Goal: Information Seeking & Learning: Find specific fact

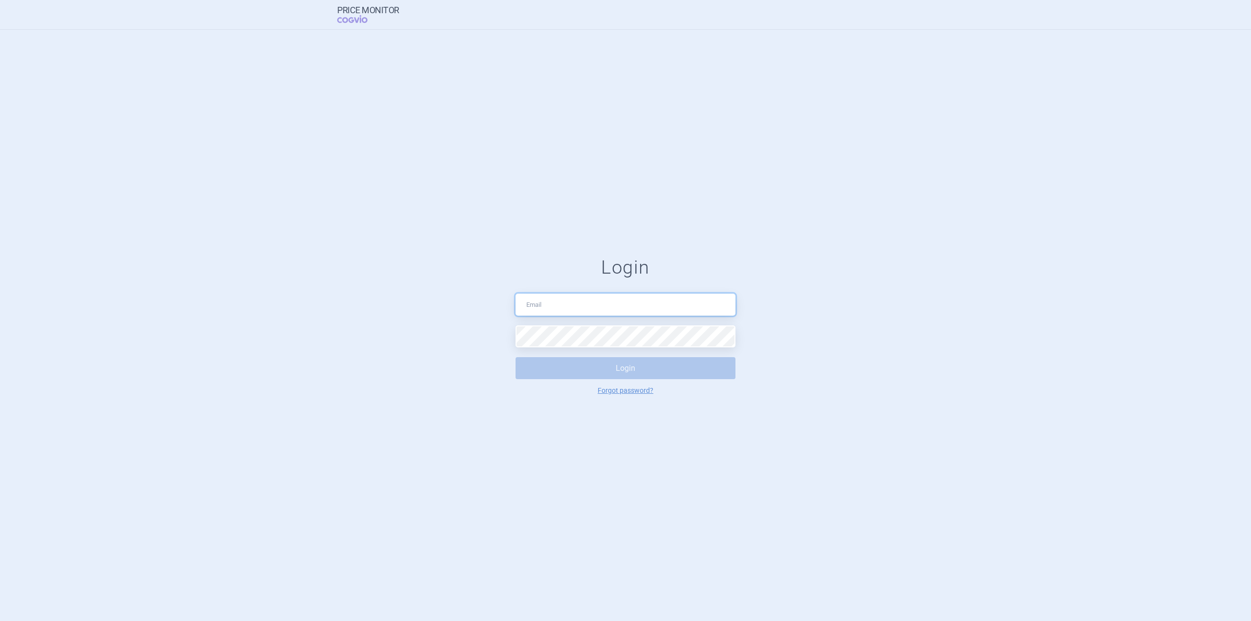
click at [565, 315] on input "text" at bounding box center [626, 305] width 220 height 22
click at [595, 304] on input "talicna@gmail.com" at bounding box center [626, 305] width 220 height 22
drag, startPoint x: 595, startPoint y: 304, endPoint x: 368, endPoint y: 280, distance: 228.5
click at [368, 280] on form "Login talicna@gmail.com Login Forgot password?" at bounding box center [626, 326] width 1212 height 138
type input "[PERSON_NAME][EMAIL_ADDRESS][DOMAIN_NAME]"
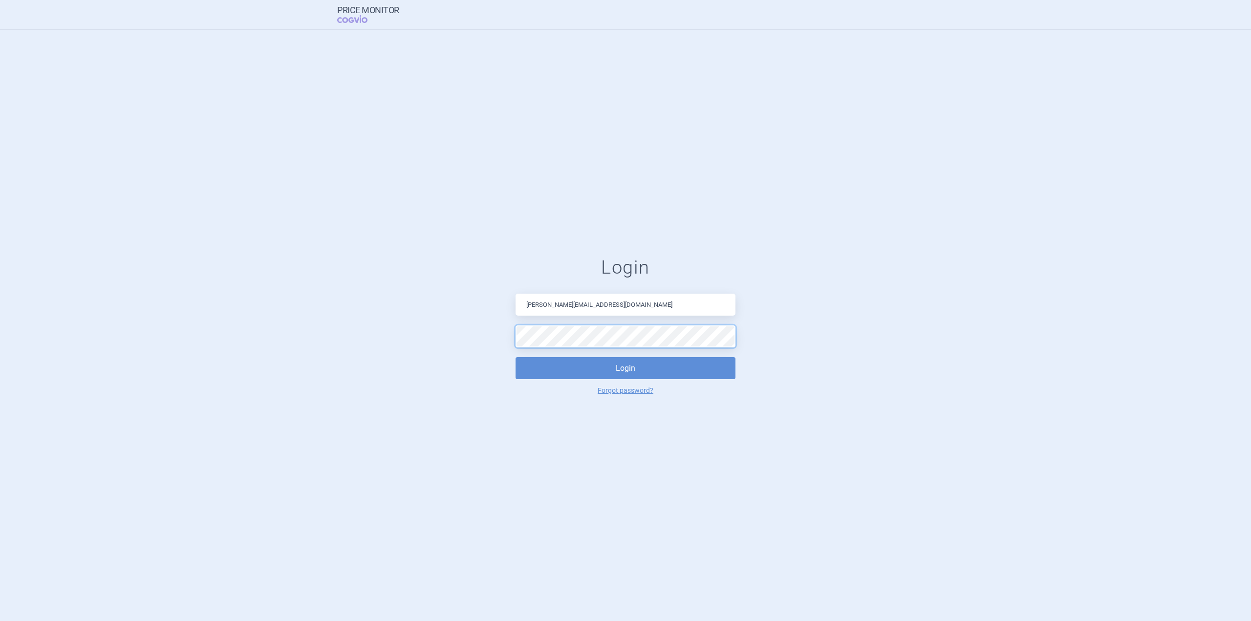
click at [516, 357] on button "Login" at bounding box center [626, 368] width 220 height 22
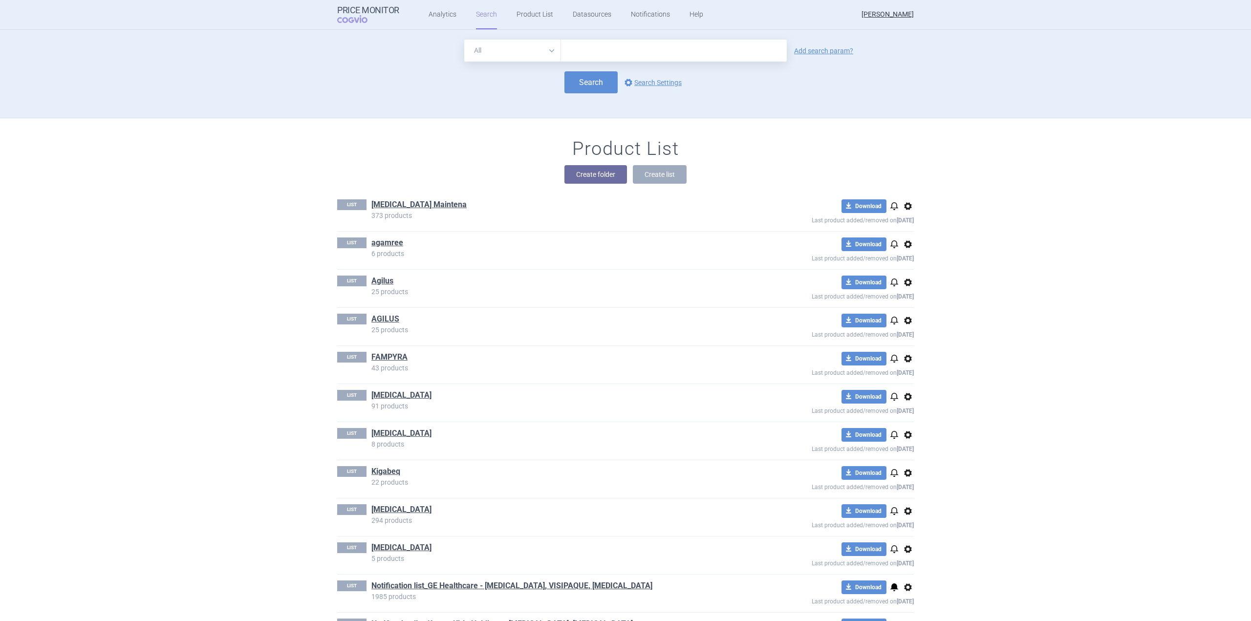
click at [642, 47] on input "text" at bounding box center [674, 51] width 226 height 22
type input "rezzdifra"
click button "Search" at bounding box center [591, 82] width 53 height 22
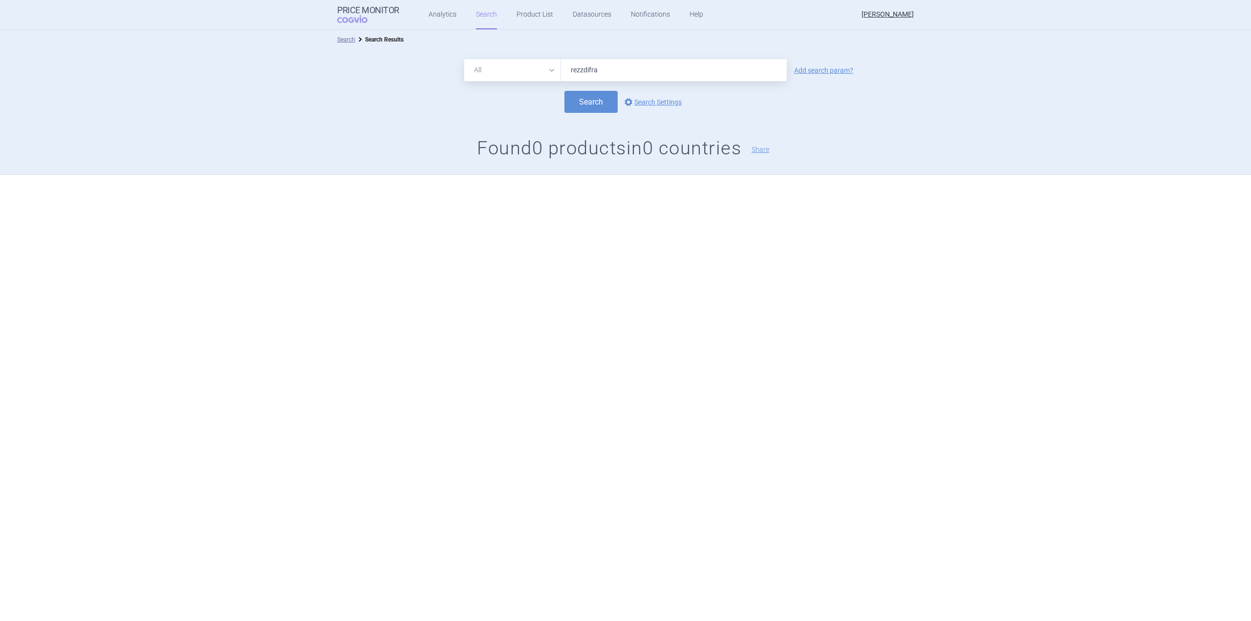
click at [582, 71] on input "rezzdifra" at bounding box center [674, 70] width 226 height 22
click at [589, 70] on input "rezdifra" at bounding box center [674, 70] width 226 height 22
type input "rezdiffra"
click at [565, 91] on button "Search" at bounding box center [591, 102] width 53 height 22
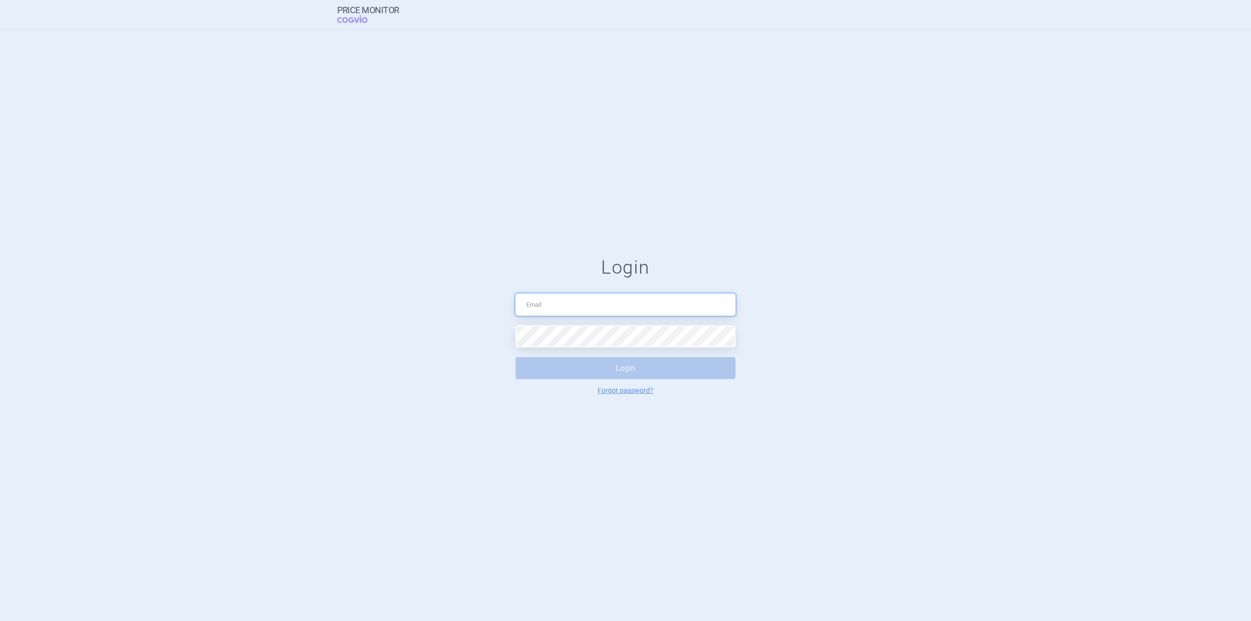
click at [553, 311] on input "text" at bounding box center [626, 305] width 220 height 22
click at [567, 302] on input "text" at bounding box center [626, 305] width 220 height 22
click at [605, 307] on input "je" at bounding box center [626, 305] width 220 height 22
drag, startPoint x: 592, startPoint y: 304, endPoint x: 411, endPoint y: 264, distance: 185.6
click at [412, 264] on form "Login je Login Forgot password?" at bounding box center [626, 326] width 1212 height 138
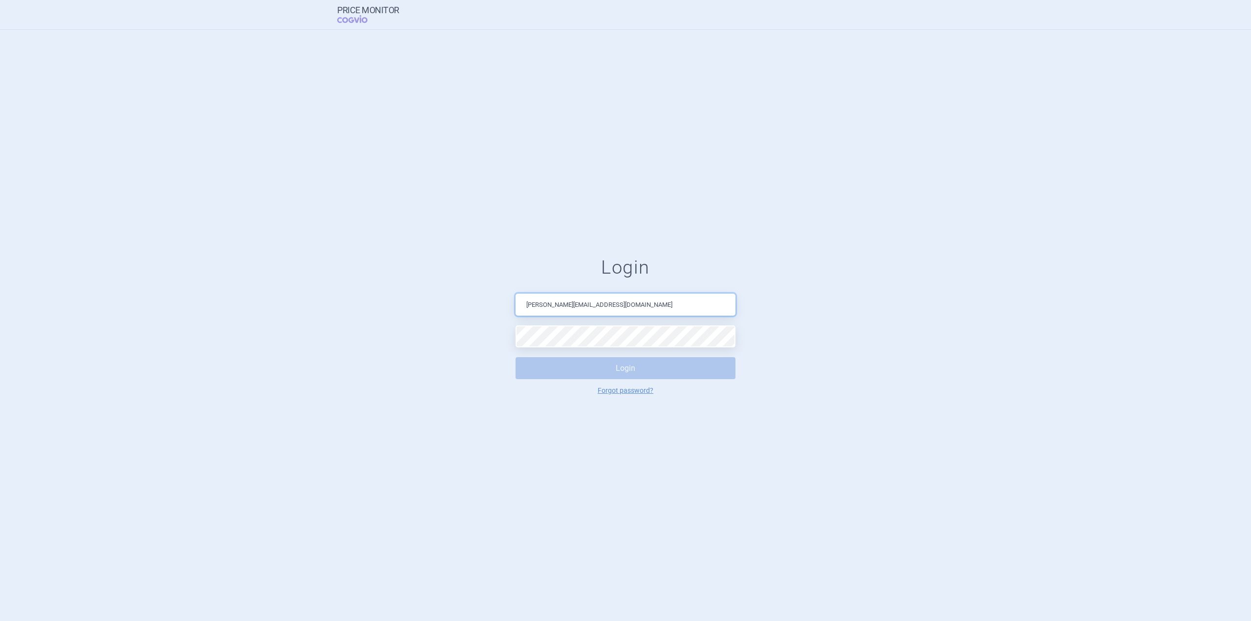
type input "[PERSON_NAME][EMAIL_ADDRESS][DOMAIN_NAME]"
click at [587, 364] on button "Login" at bounding box center [626, 368] width 220 height 22
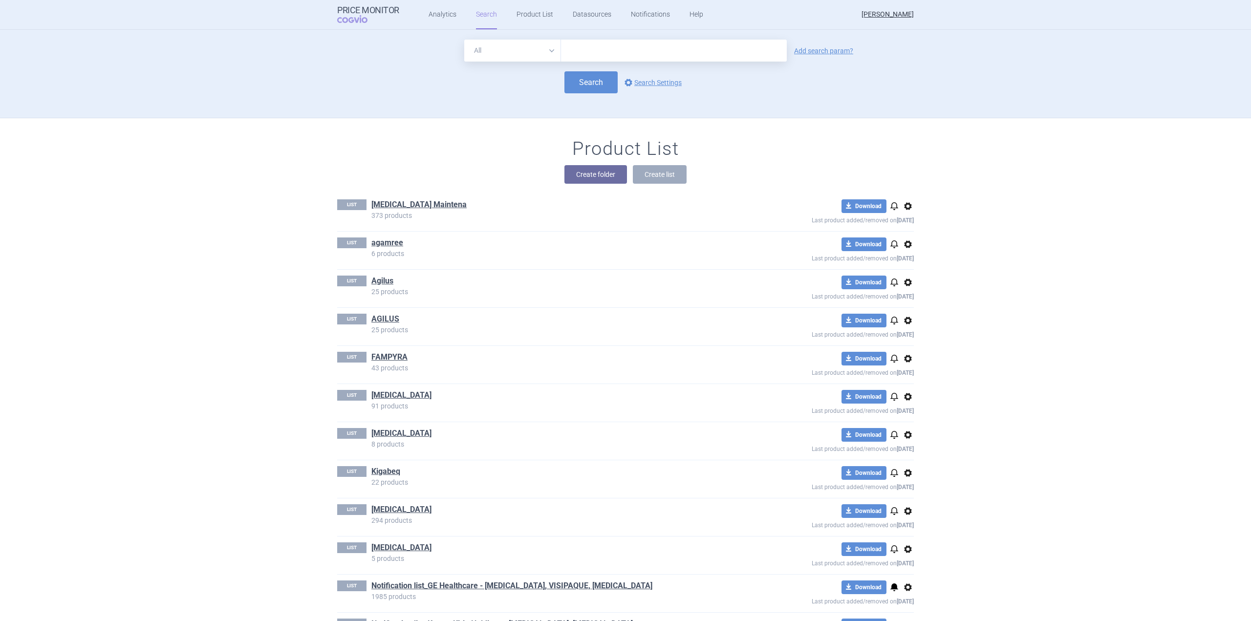
click at [705, 38] on div "All Brand Name ATC Company Active Substance Country Newer than Add search param…" at bounding box center [625, 74] width 1251 height 88
click at [702, 49] on input "text" at bounding box center [674, 51] width 226 height 22
type input "rezdiffra"
click button "Search" at bounding box center [591, 82] width 53 height 22
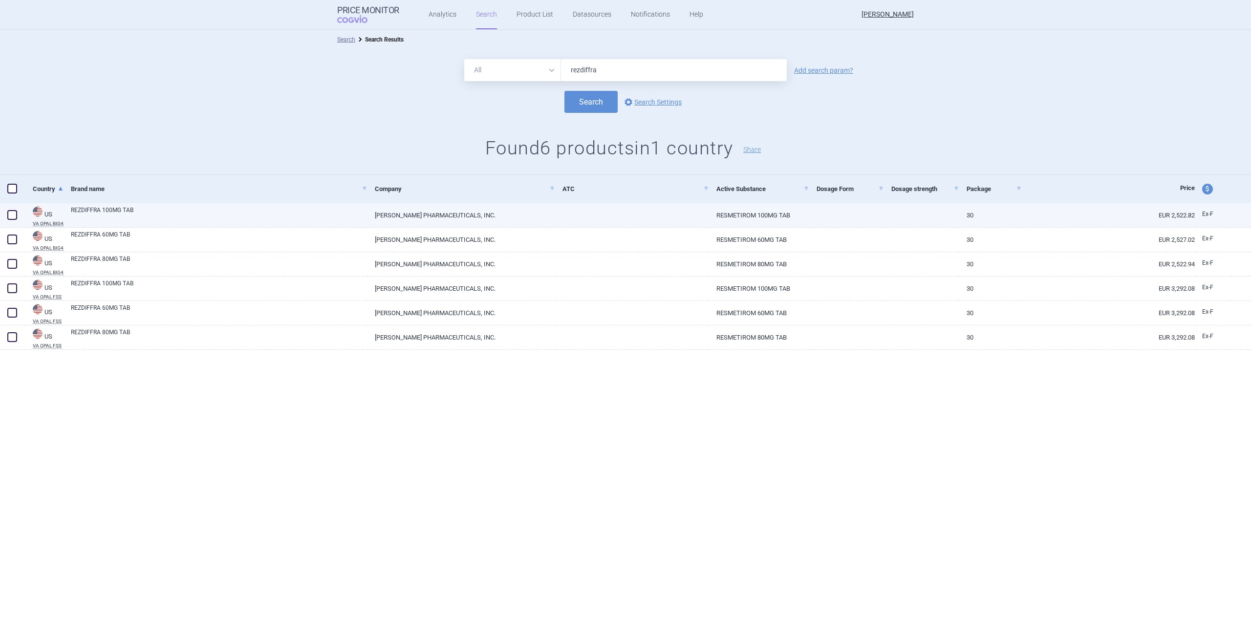
click at [538, 209] on link "[PERSON_NAME] PHARMACEUTICALS, INC." at bounding box center [462, 215] width 188 height 24
select select "EUR"
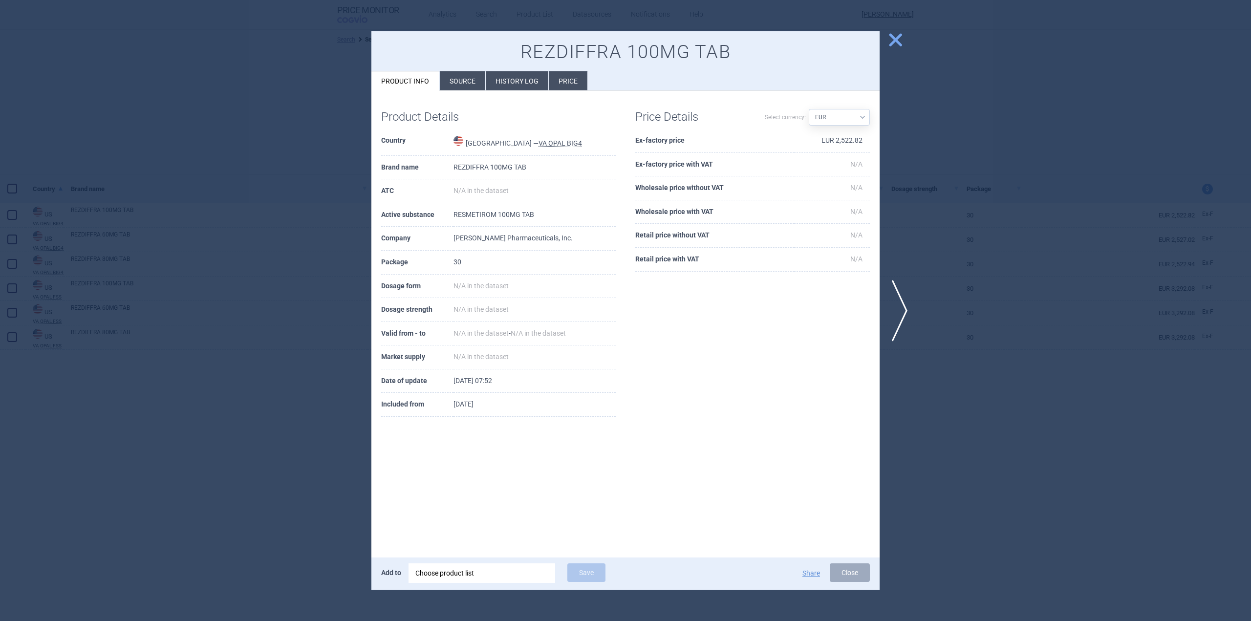
click at [460, 79] on li "Source" at bounding box center [462, 80] width 45 height 19
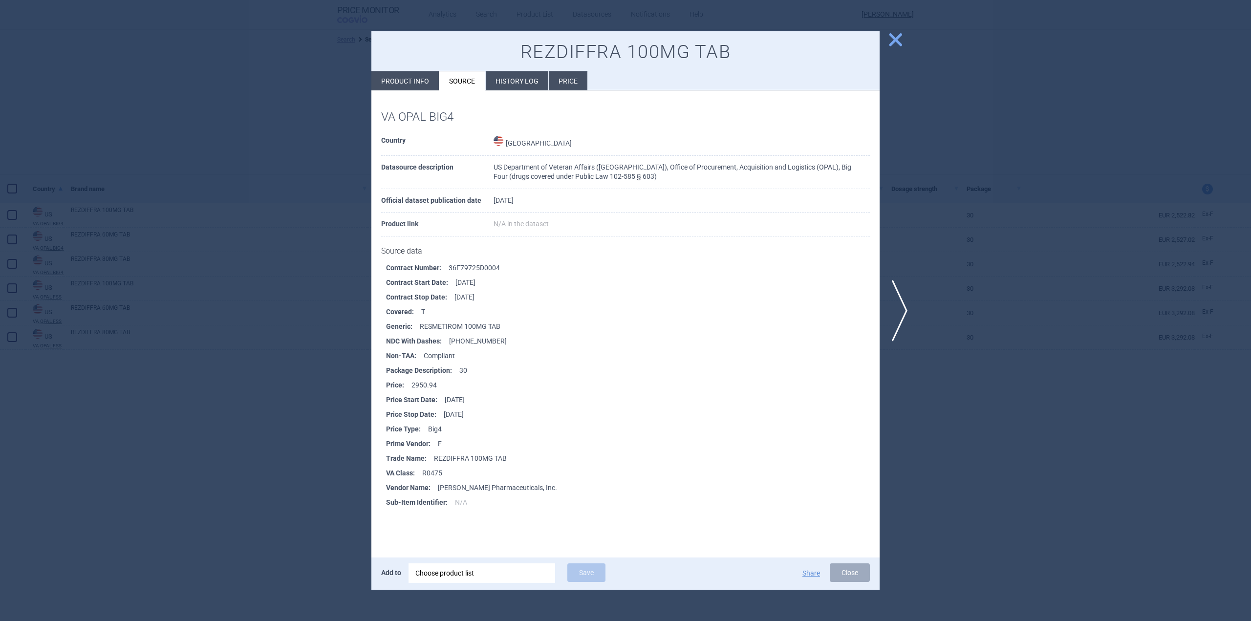
click at [896, 37] on span "close" at bounding box center [895, 39] width 17 height 17
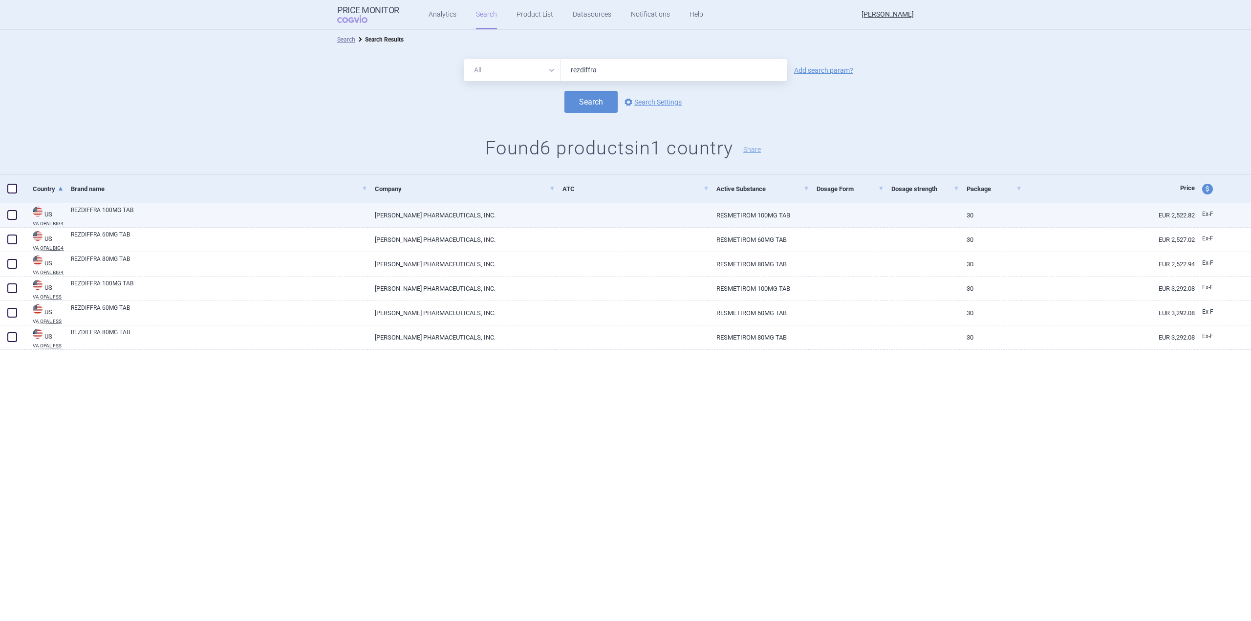
click at [1178, 219] on link "EUR 2,522.82" at bounding box center [1108, 215] width 173 height 24
select select "EUR"
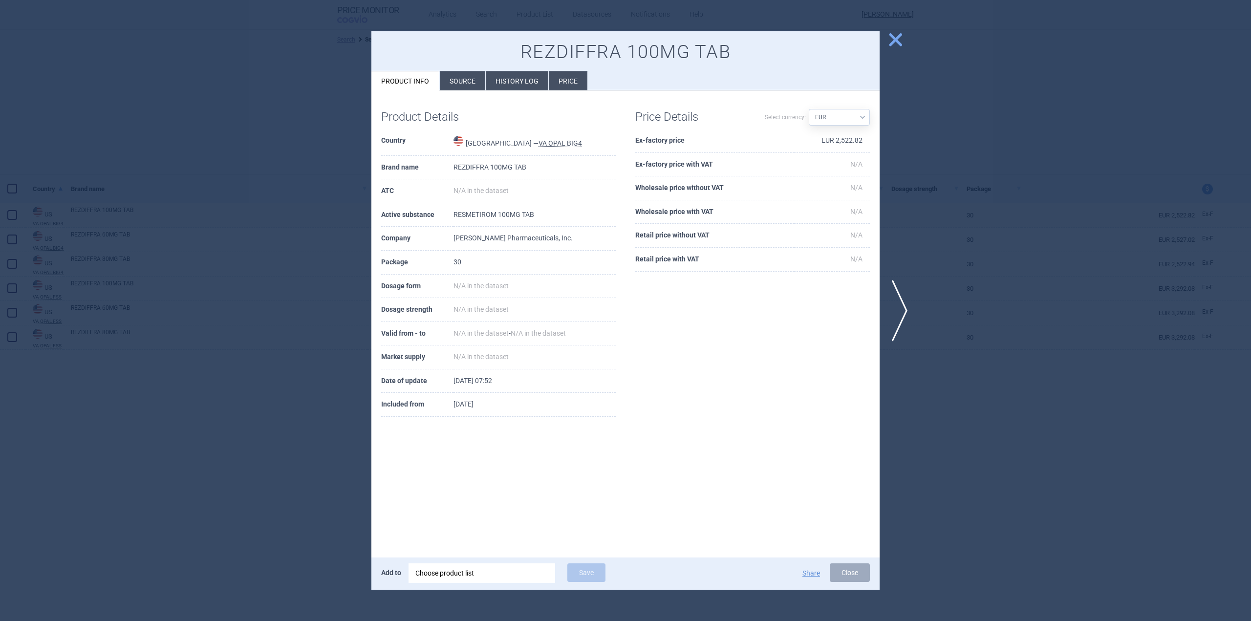
click at [892, 43] on span "close" at bounding box center [895, 39] width 17 height 17
